Goal: Use online tool/utility: Use online tool/utility

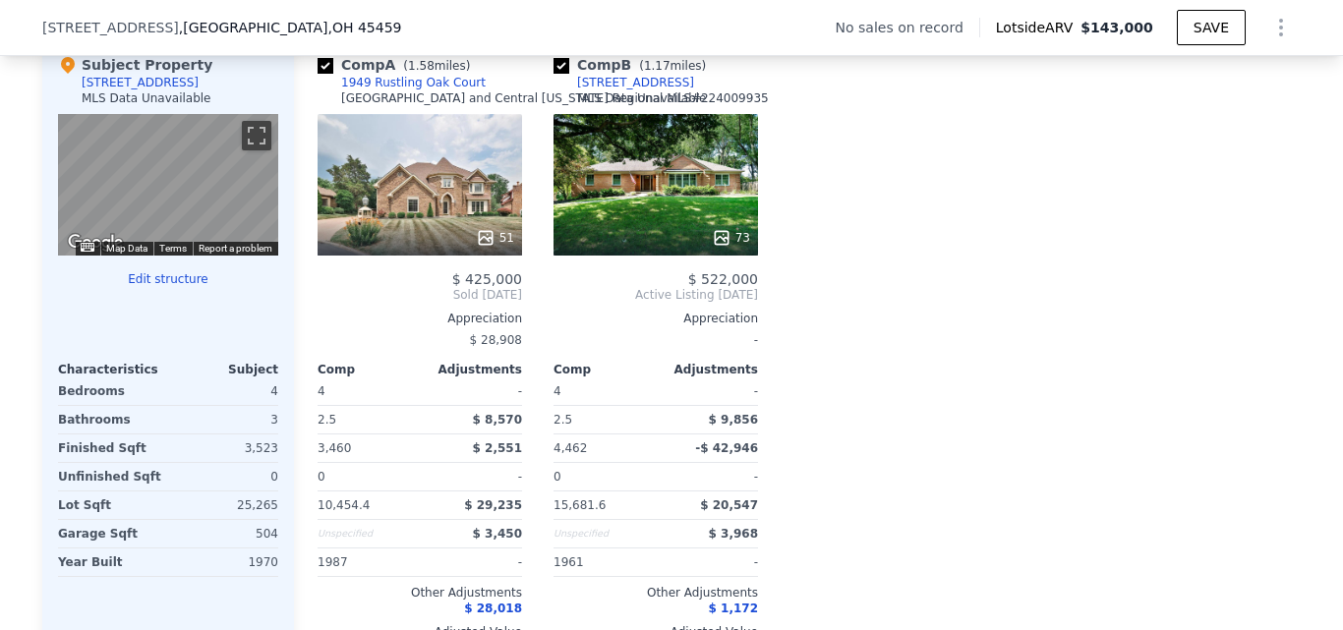
scroll to position [1959, 0]
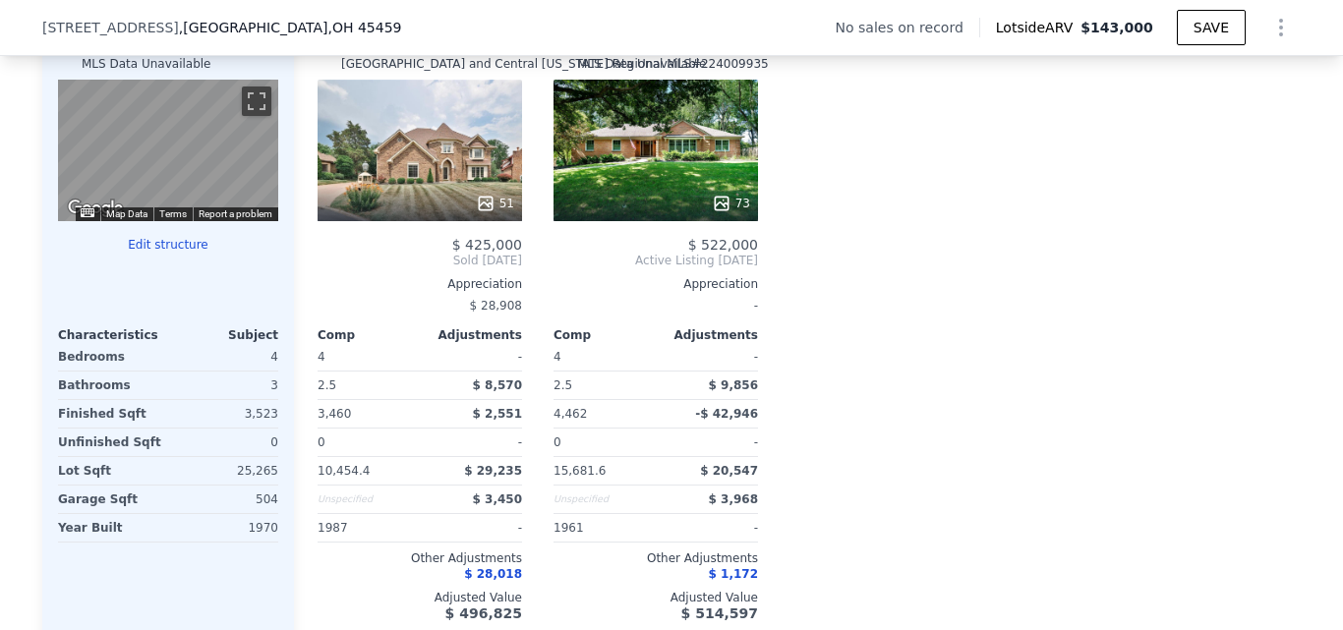
click at [180, 253] on button "Edit structure" at bounding box center [168, 245] width 220 height 16
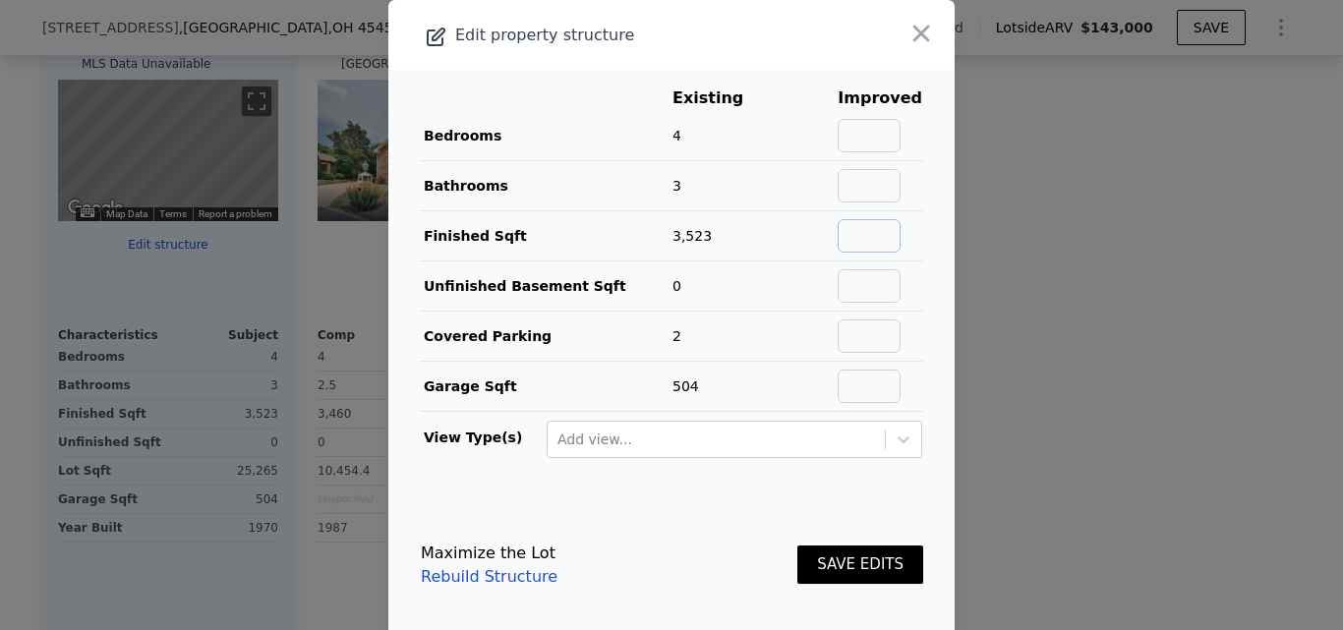
click at [866, 242] on input "text" at bounding box center [869, 235] width 63 height 33
type input "3524"
click at [869, 568] on button "SAVE EDITS" at bounding box center [860, 565] width 126 height 38
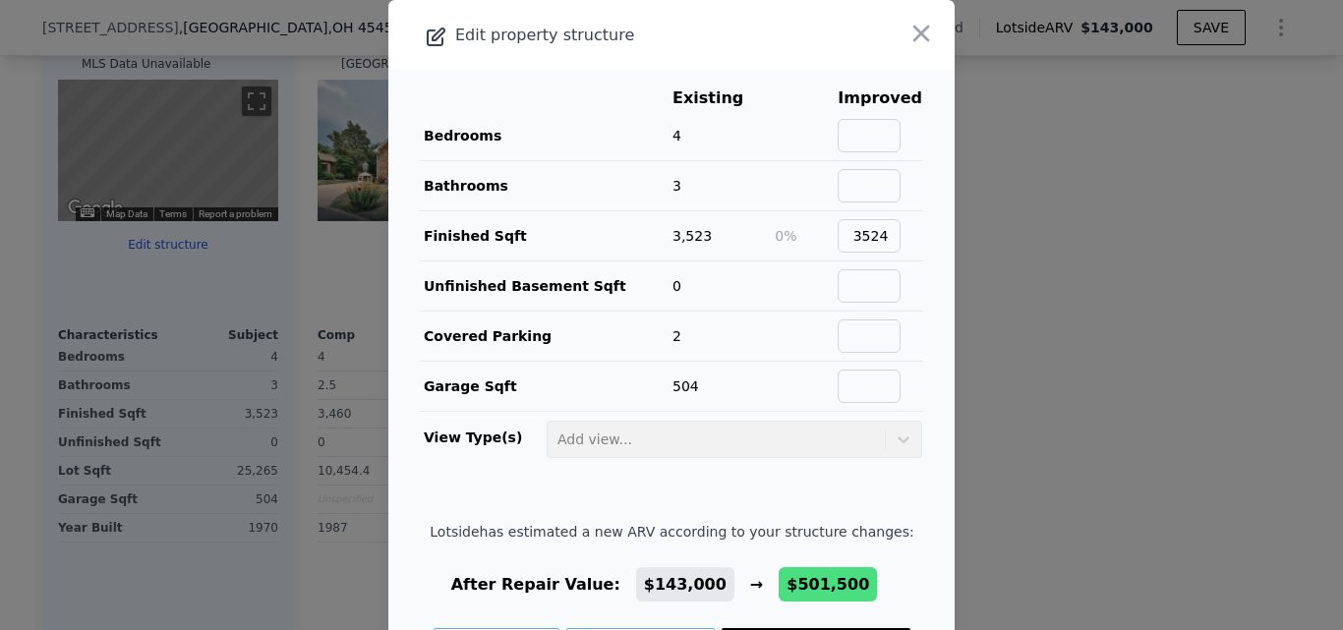
scroll to position [82, 0]
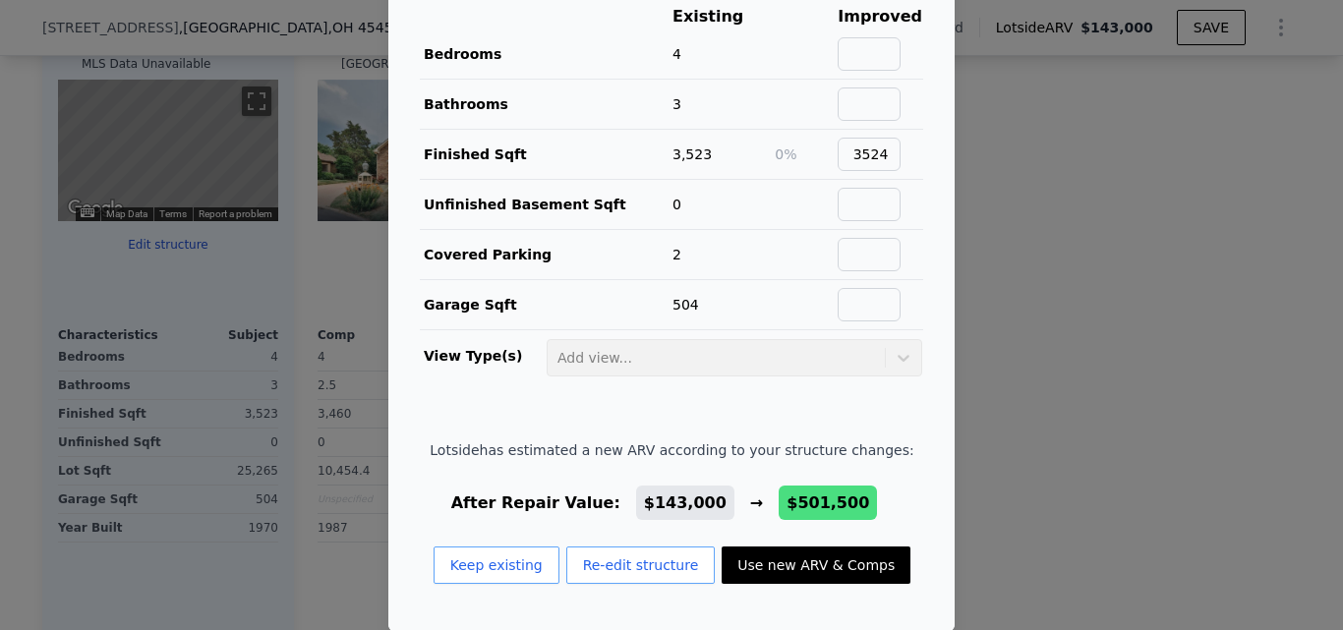
click at [842, 567] on button "Use new ARV & Comps" at bounding box center [816, 565] width 189 height 37
type input "$ 501,500"
type input "$ 368,426"
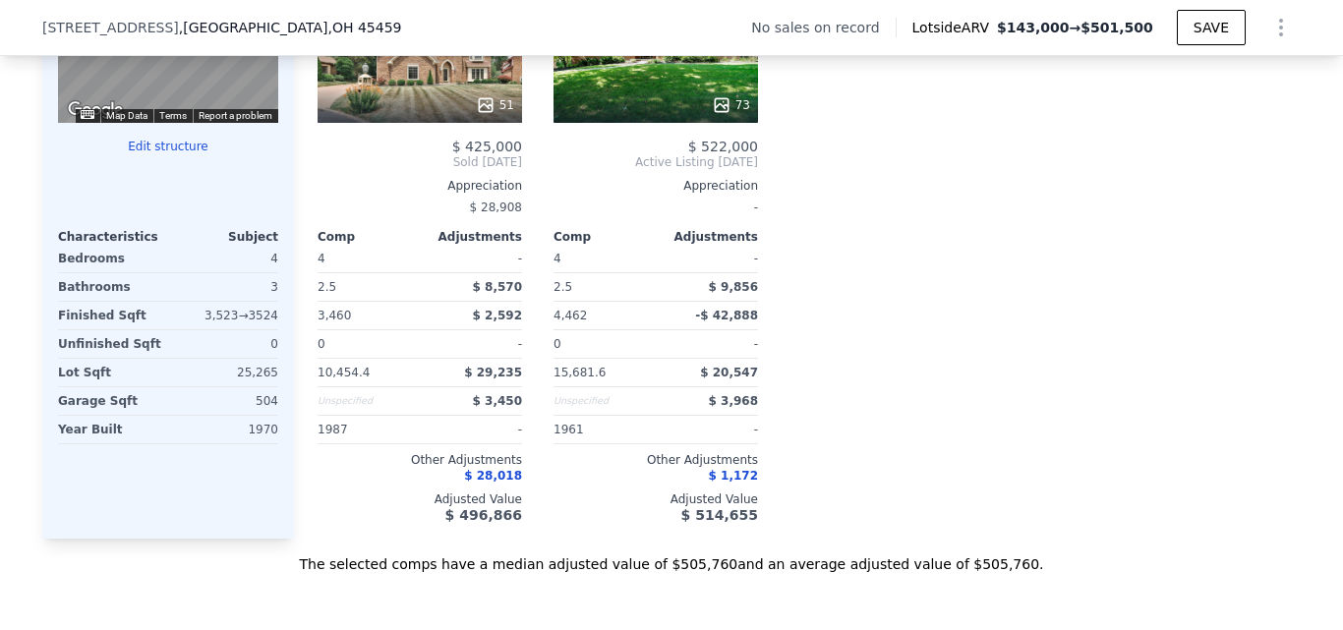
scroll to position [1959, 0]
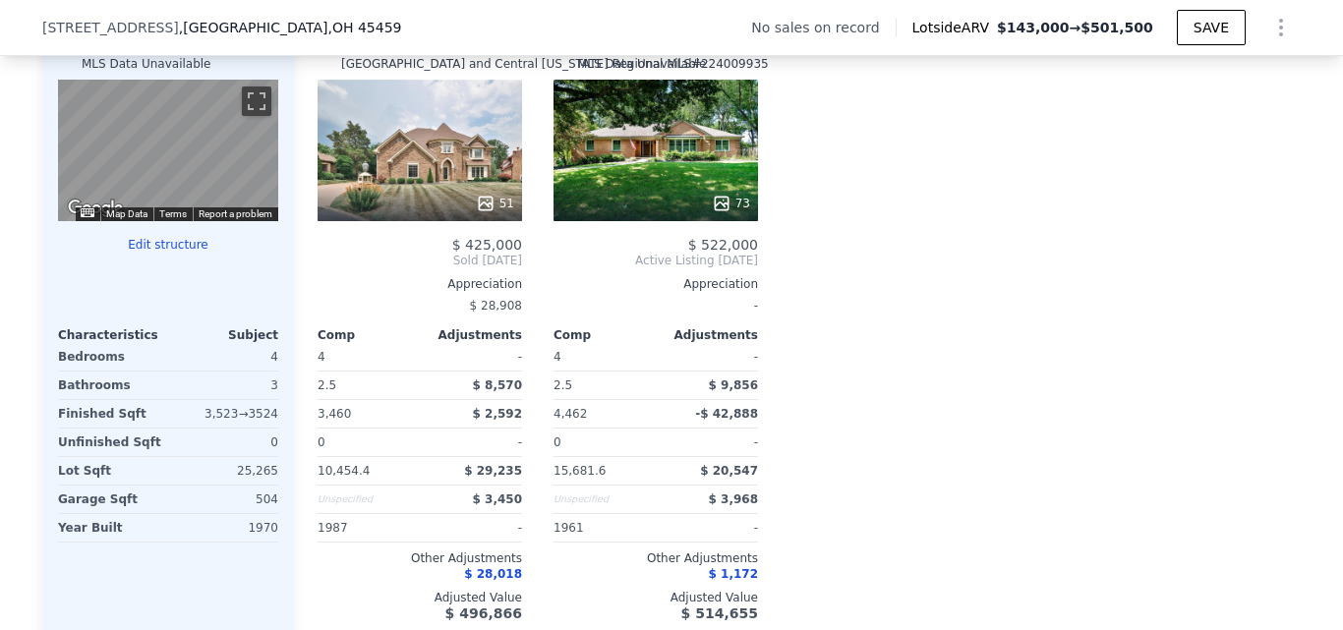
click at [1034, 367] on div "Comp A ( 1.58 miles) 1949 [GEOGRAPHIC_DATA][US_STATE] MLS # 224009935 51 $ 425,…" at bounding box center [797, 321] width 1007 height 632
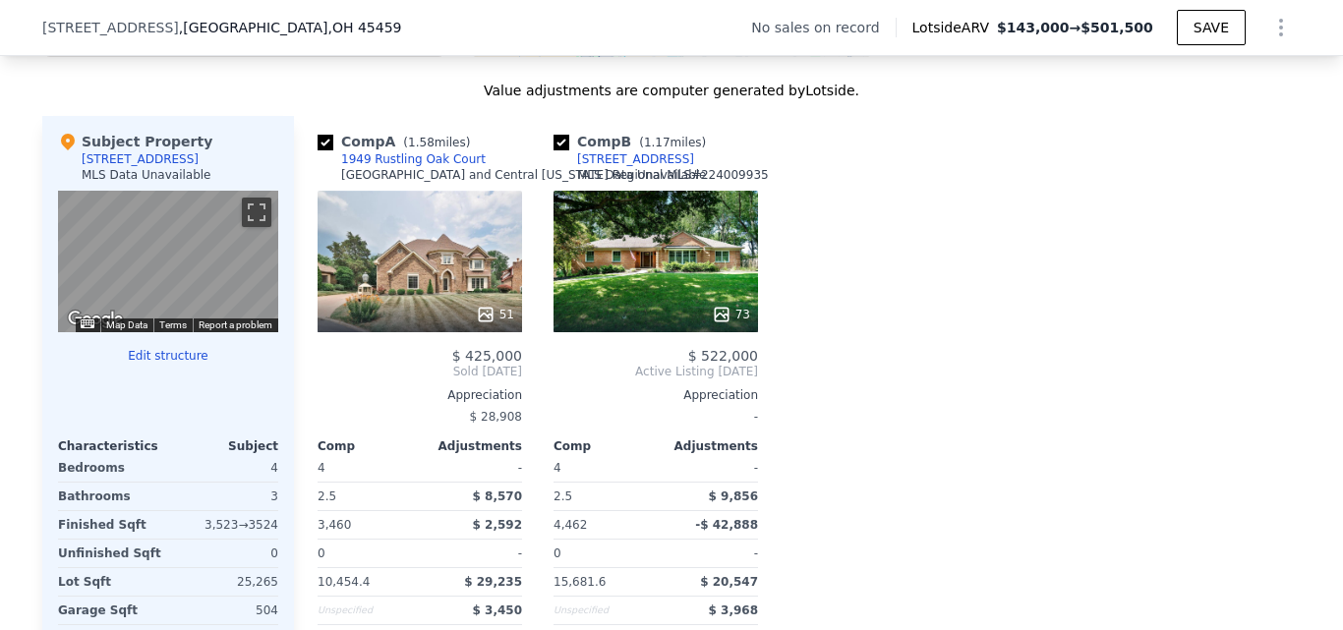
scroll to position [1664, 0]
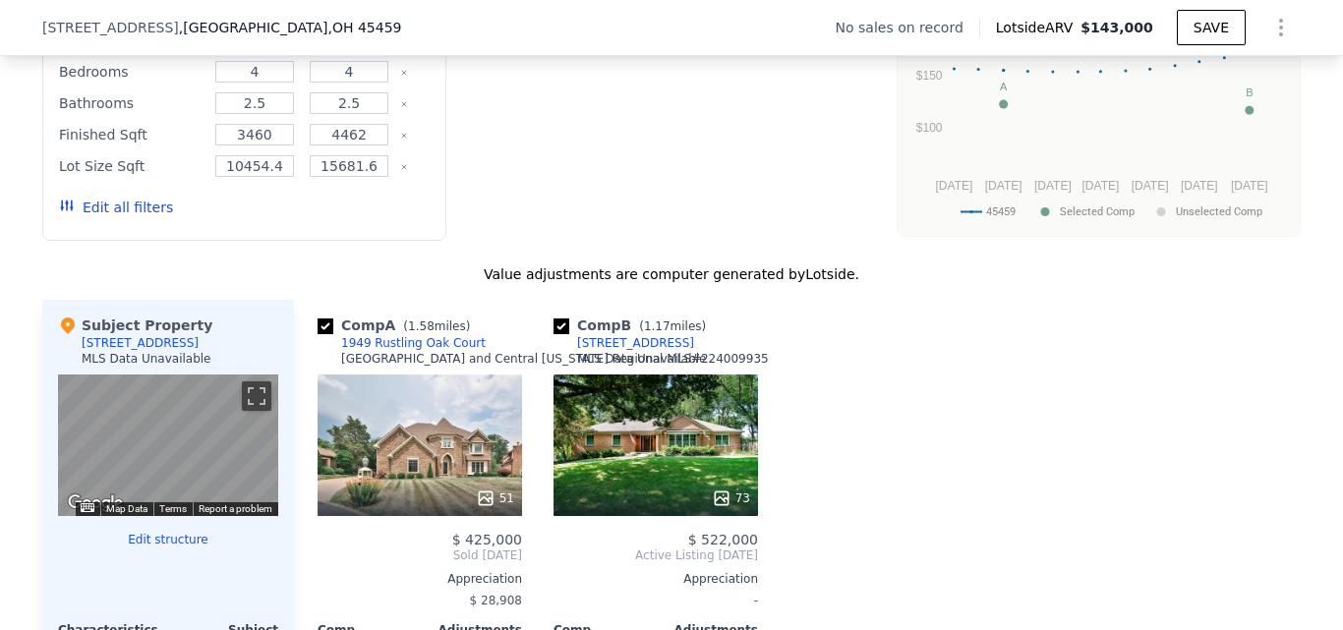
type input "$ 143,000"
type input "$ 30,003"
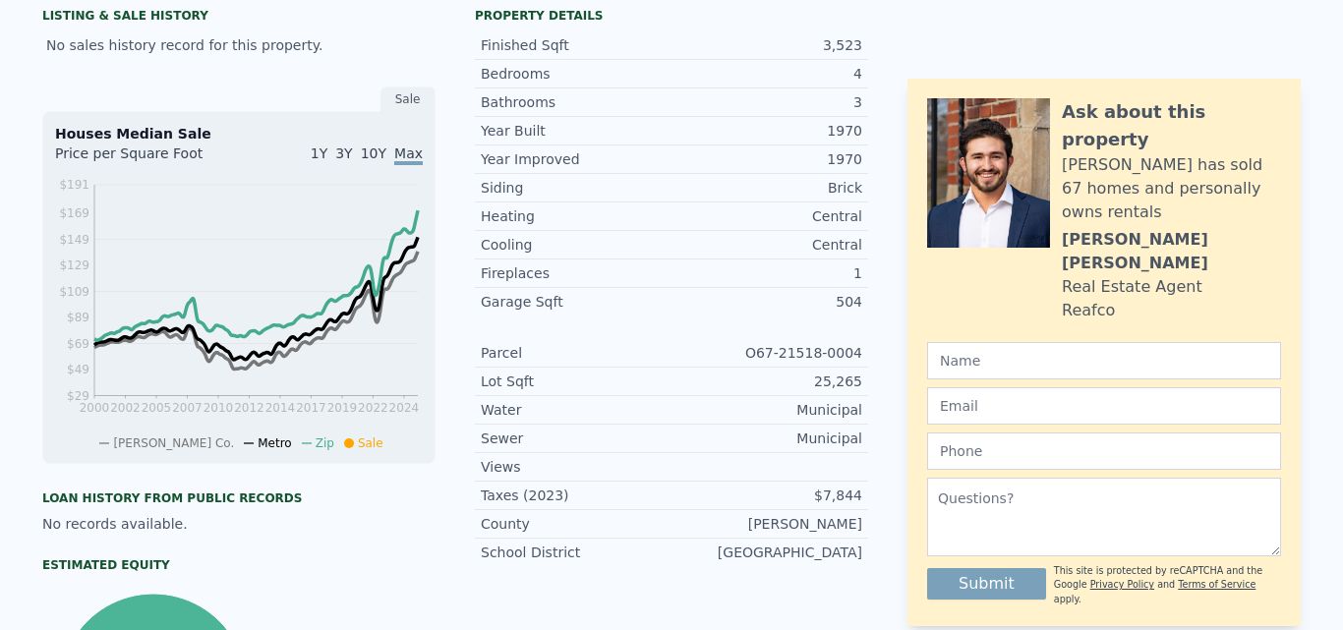
scroll to position [7, 0]
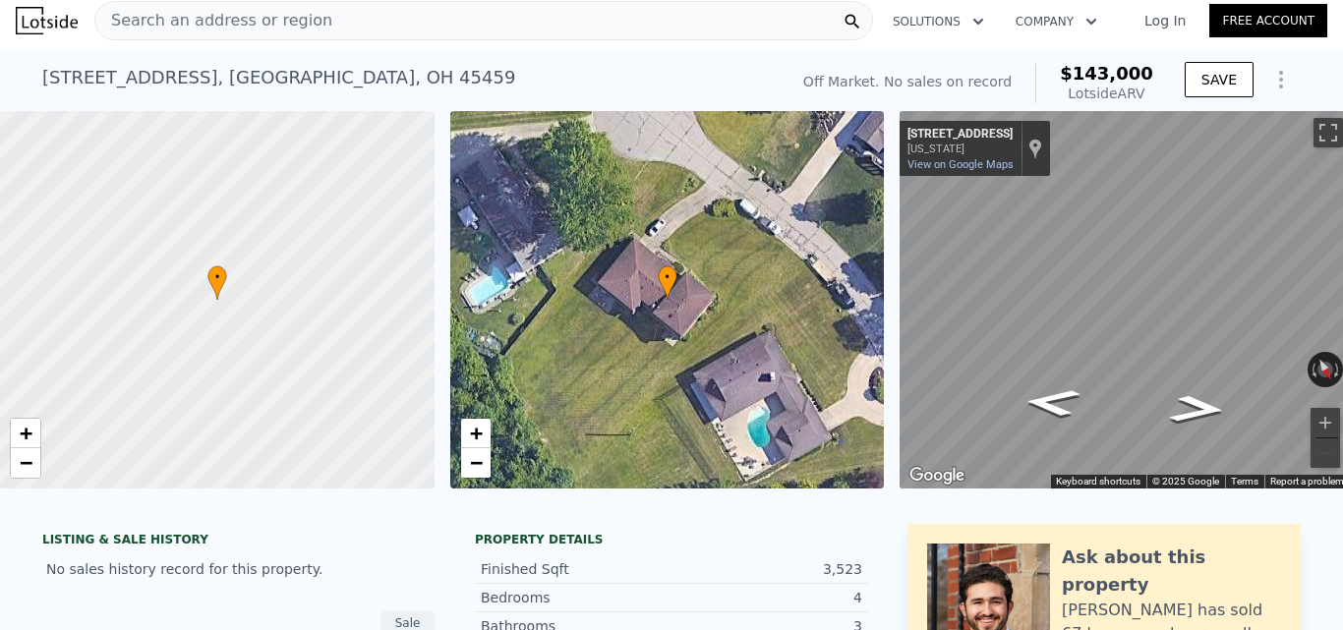
click at [524, 11] on div "Search an address or region" at bounding box center [483, 20] width 779 height 39
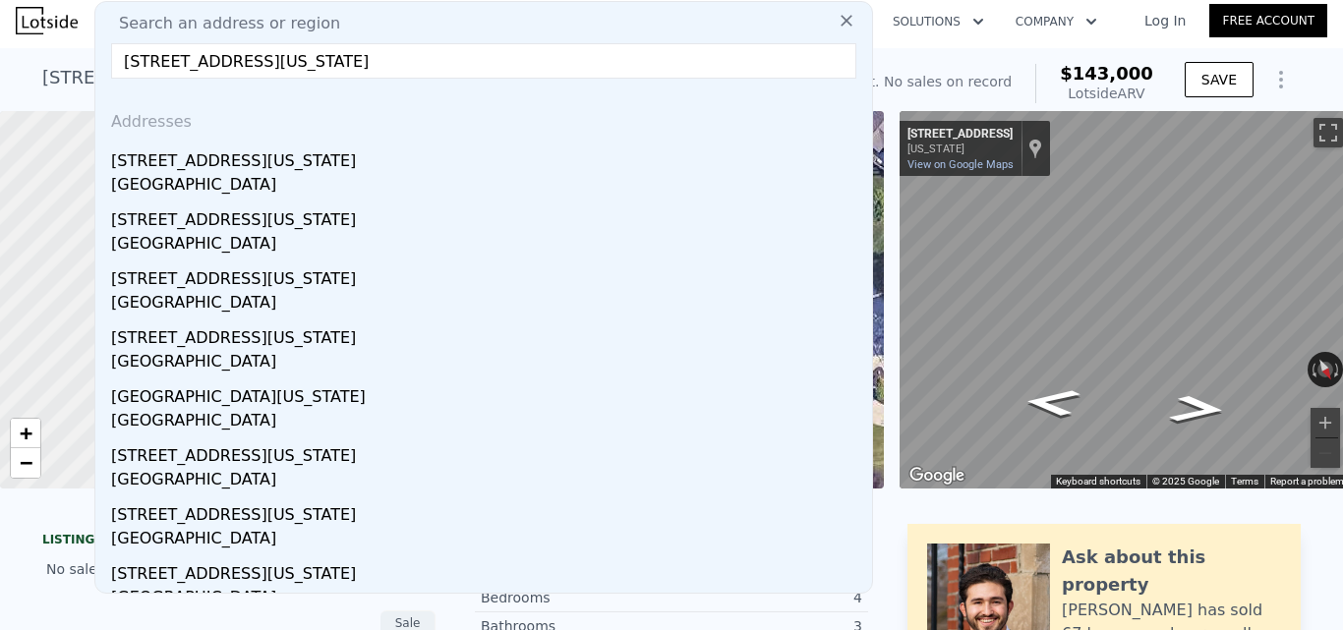
type input "[STREET_ADDRESS][US_STATE]"
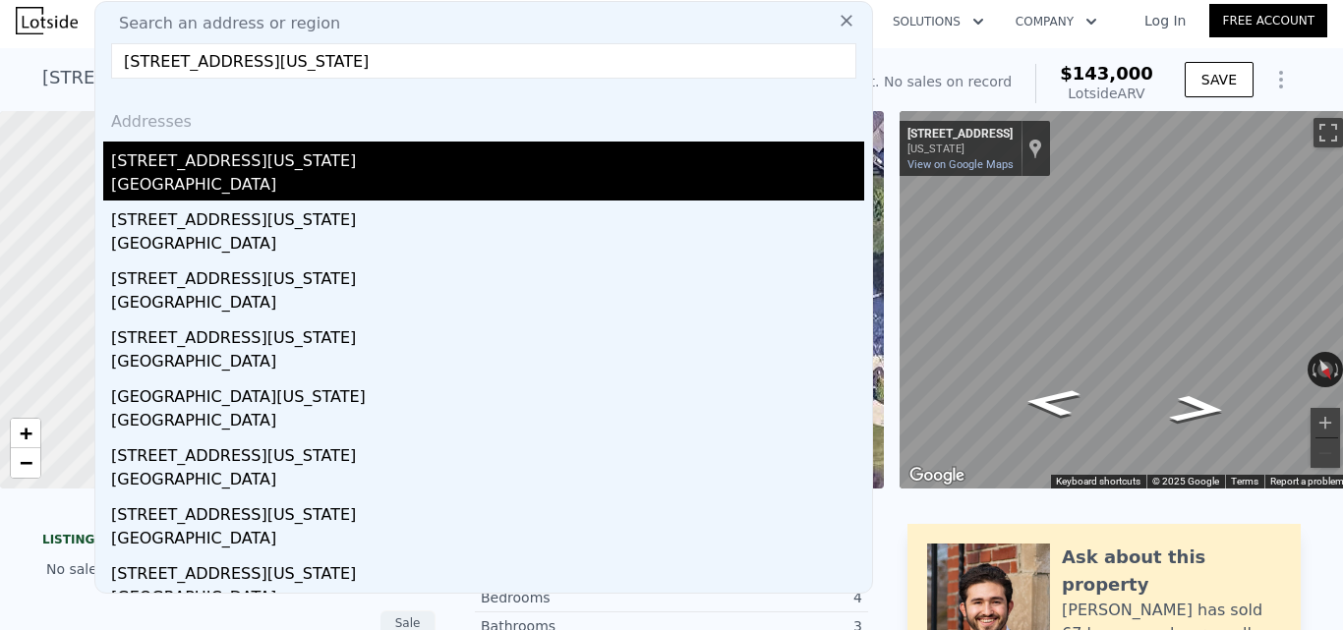
click at [568, 167] on div "[STREET_ADDRESS][US_STATE]" at bounding box center [487, 157] width 753 height 31
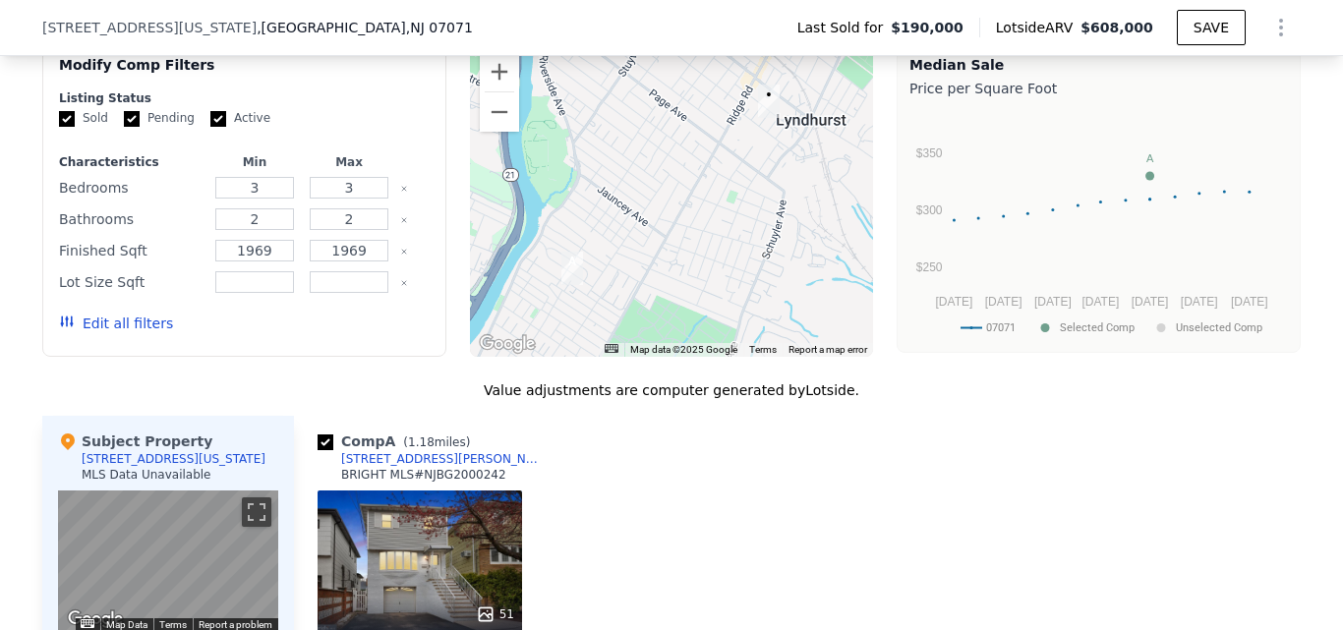
scroll to position [1573, 0]
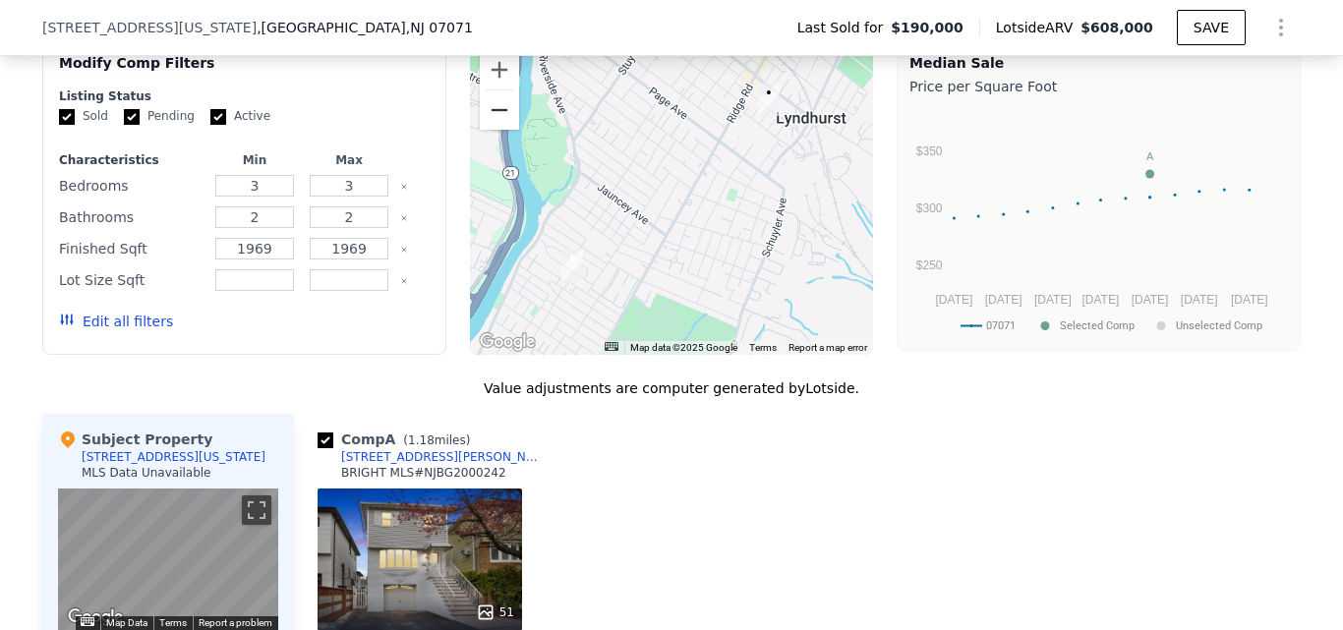
click at [499, 130] on button "Zoom out" at bounding box center [499, 109] width 39 height 39
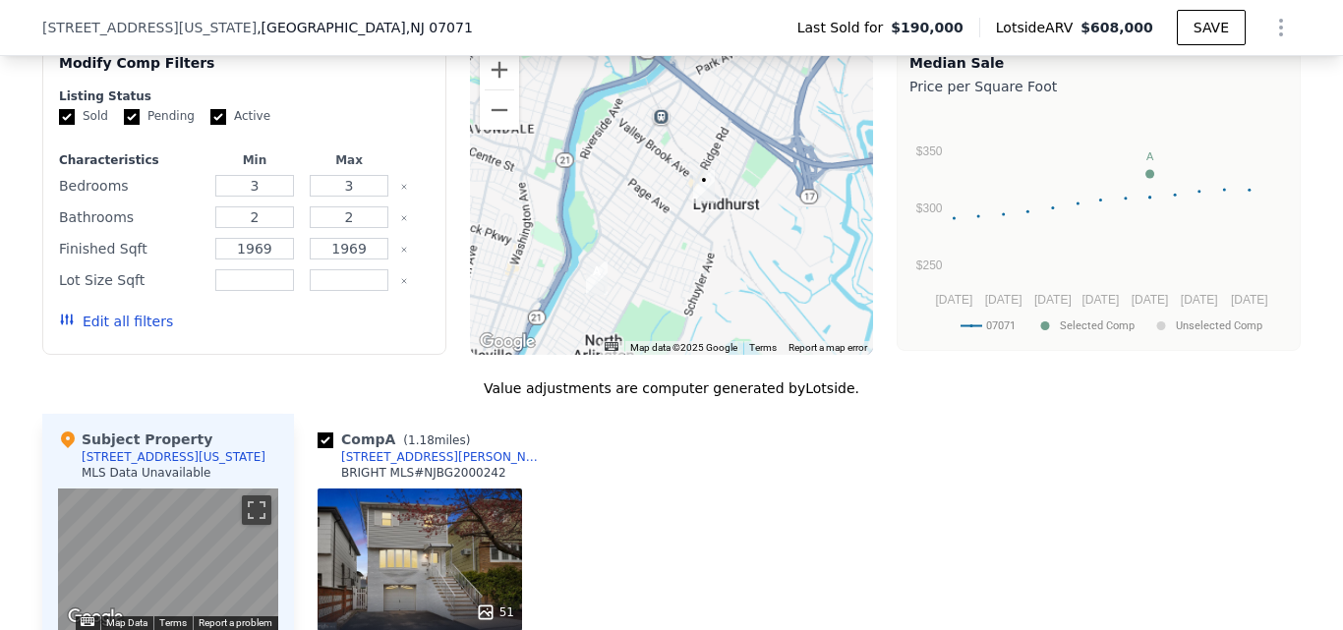
drag, startPoint x: 755, startPoint y: 142, endPoint x: 738, endPoint y: 182, distance: 43.6
click at [738, 182] on div at bounding box center [672, 197] width 404 height 315
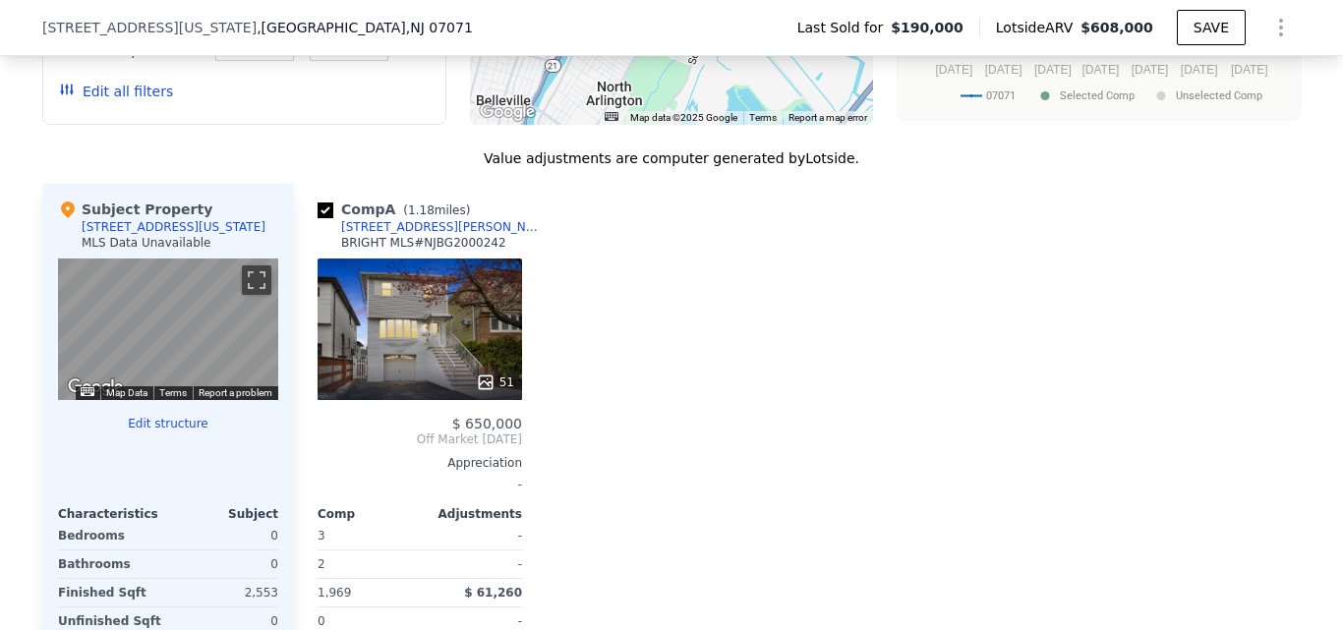
scroll to position [1770, 0]
